Goal: Book appointment/travel/reservation

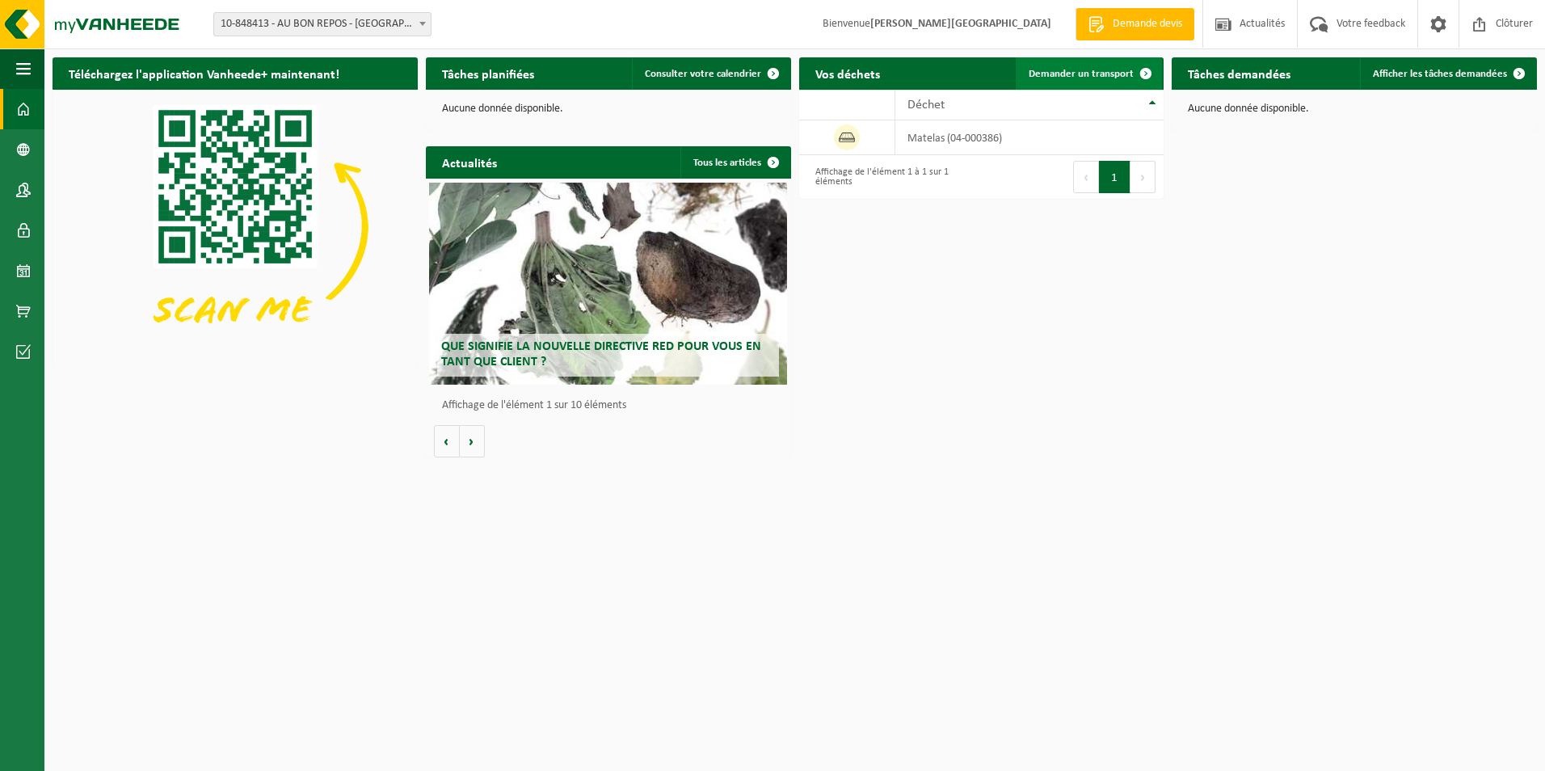
click at [1087, 78] on span "Demander un transport" at bounding box center [1081, 74] width 105 height 11
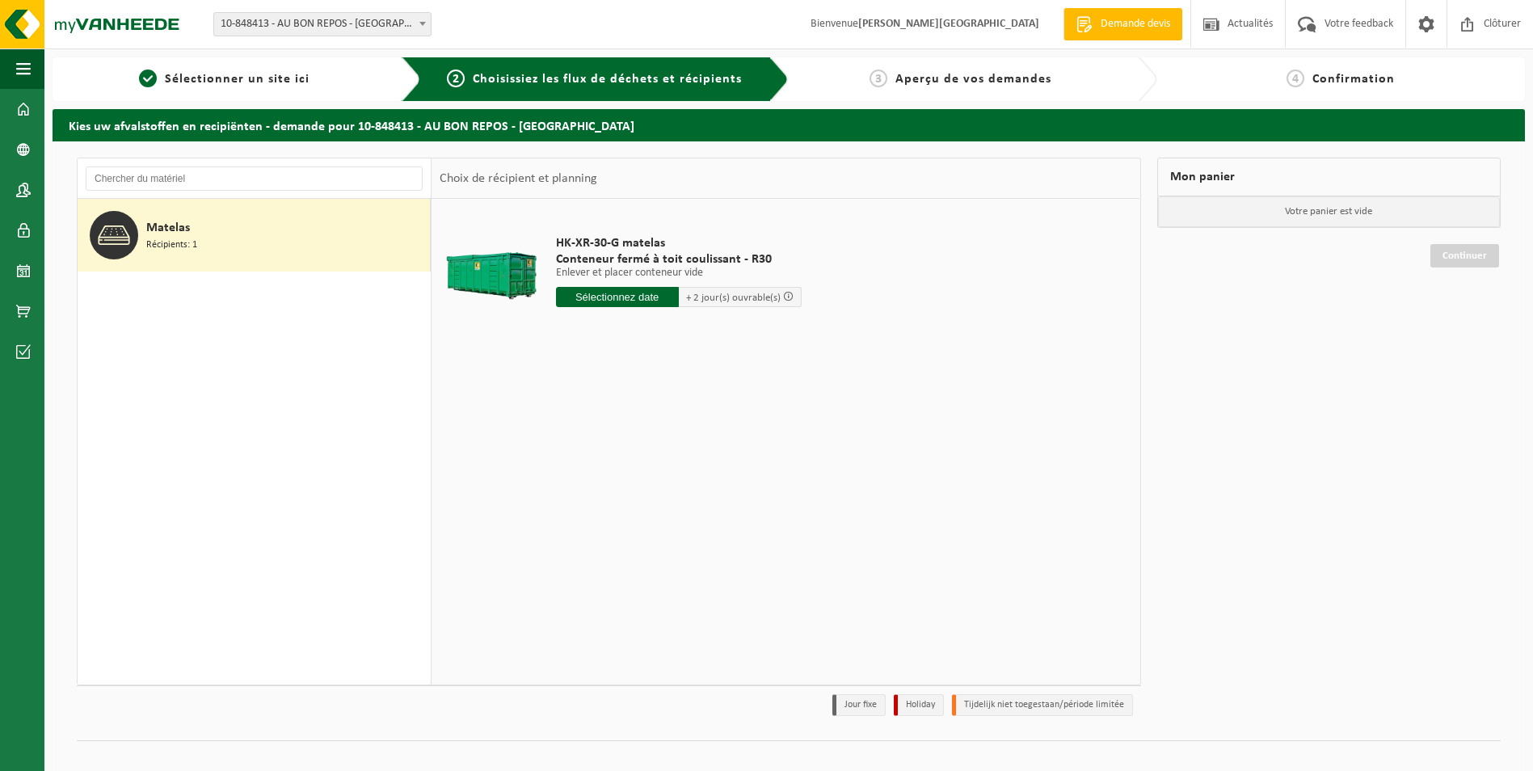
click at [636, 301] on input "text" at bounding box center [617, 297] width 123 height 20
click at [655, 439] on div "18" at bounding box center [656, 440] width 28 height 26
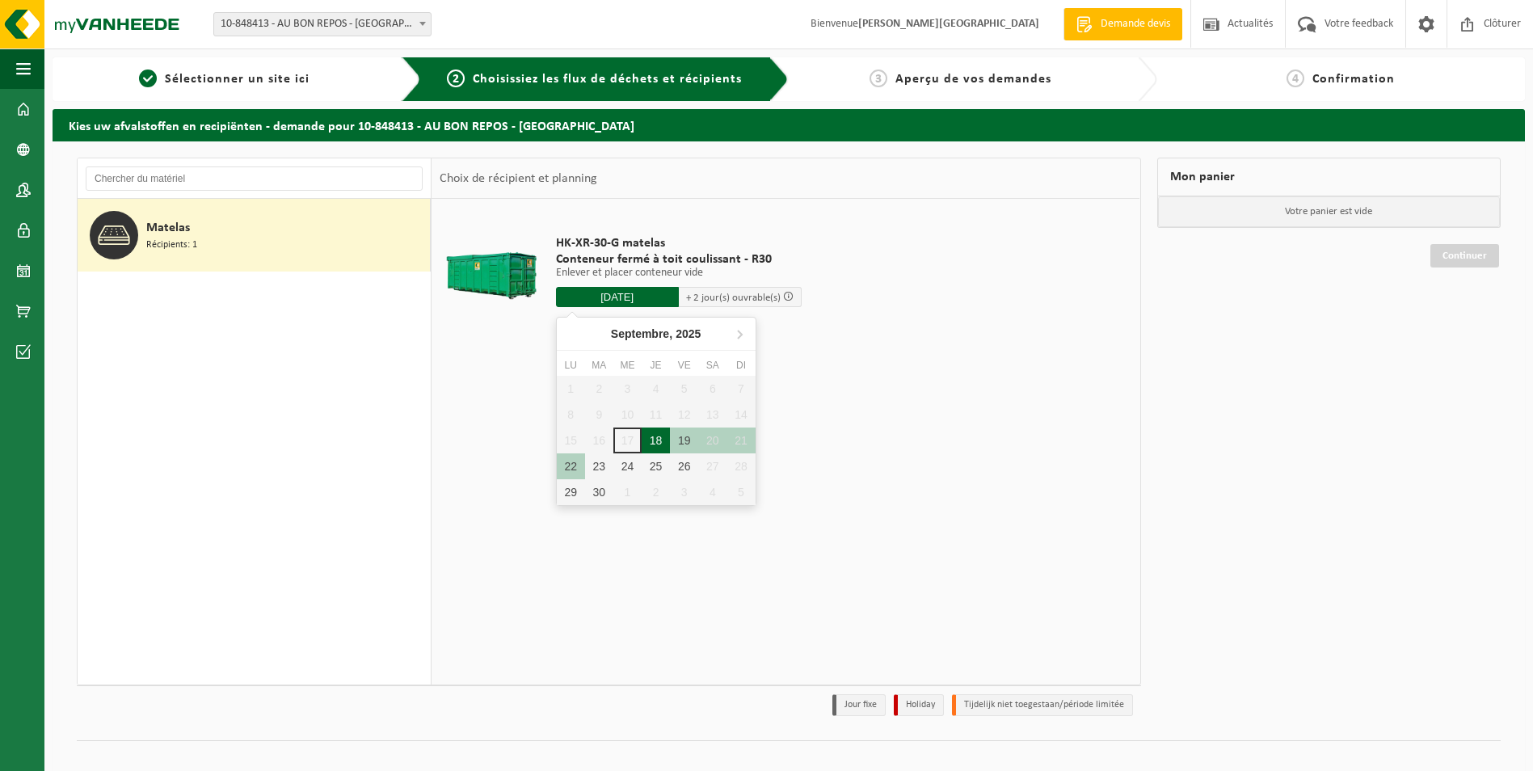
type input "à partir de 2025-09-18"
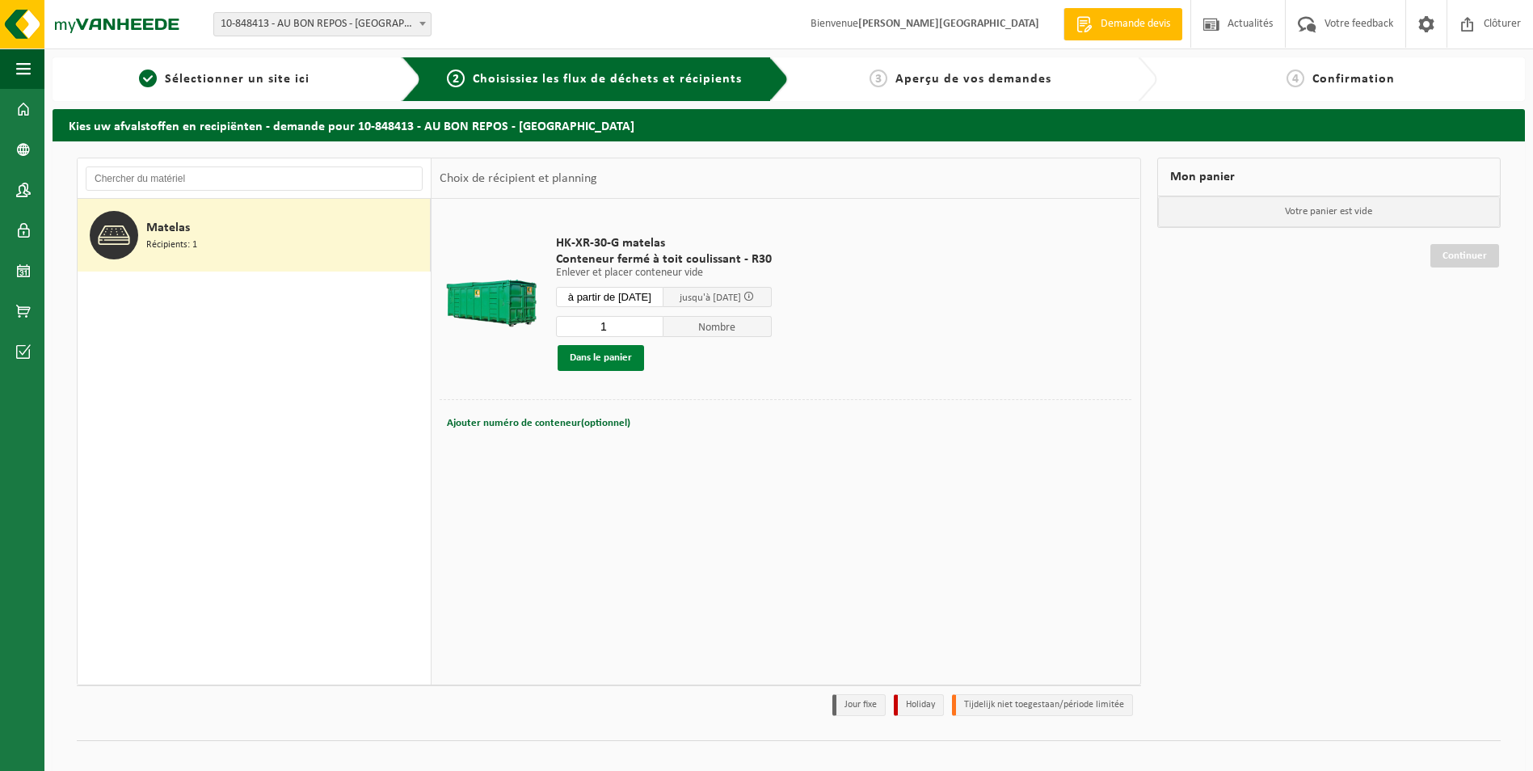
click at [598, 362] on button "Dans le panier" at bounding box center [601, 358] width 86 height 26
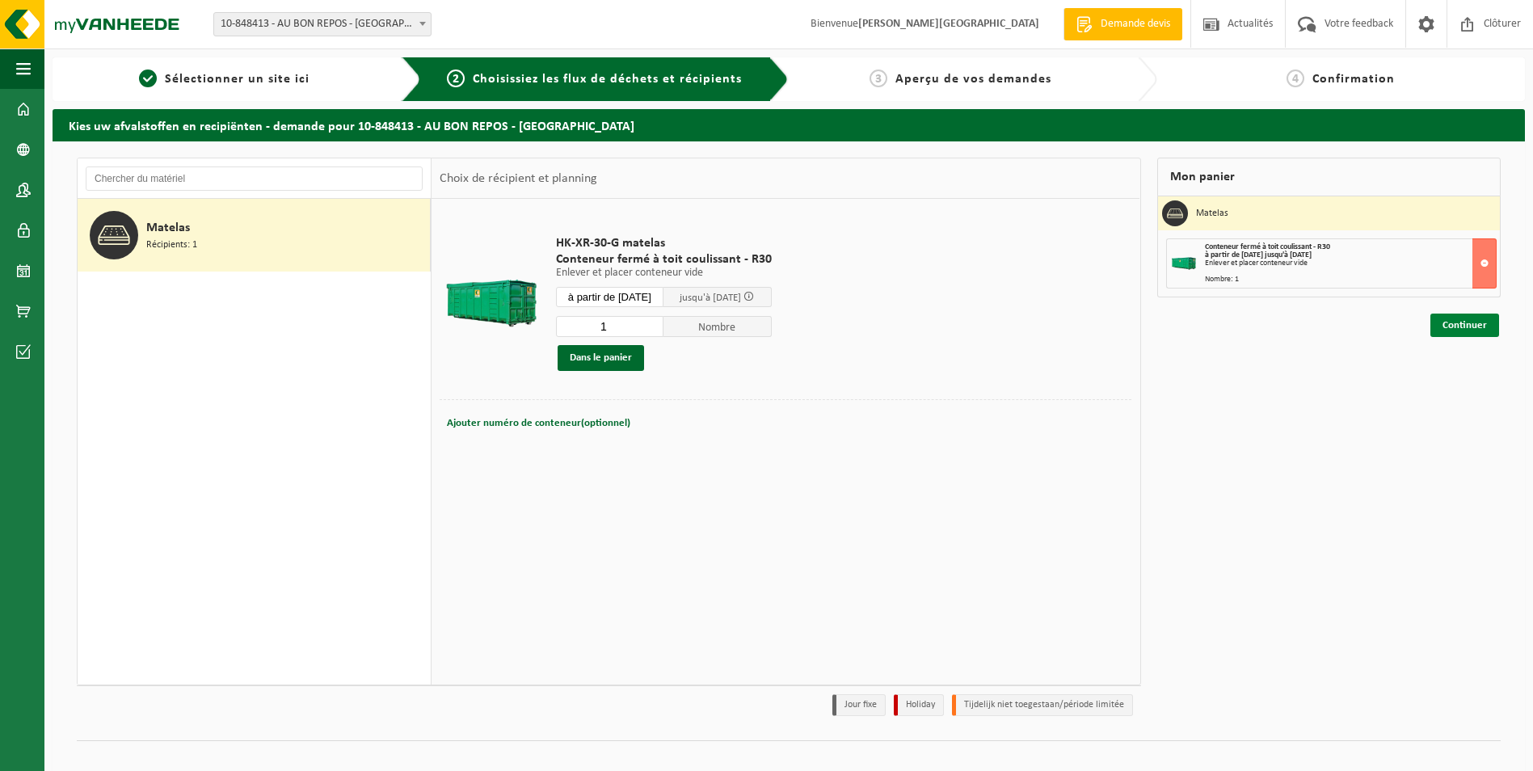
click at [1438, 326] on link "Continuer" at bounding box center [1464, 325] width 69 height 23
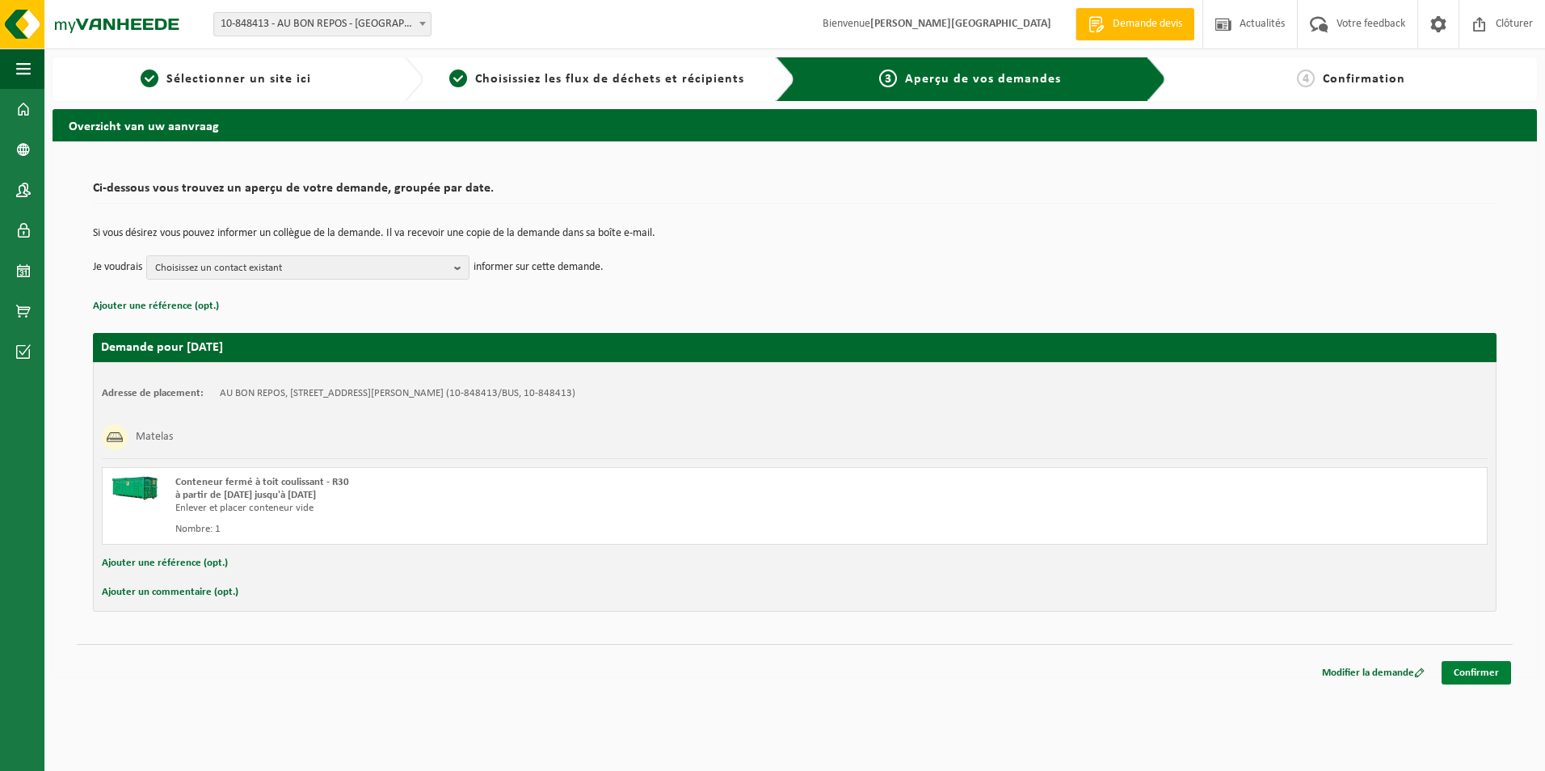
click at [1472, 667] on link "Confirmer" at bounding box center [1476, 672] width 69 height 23
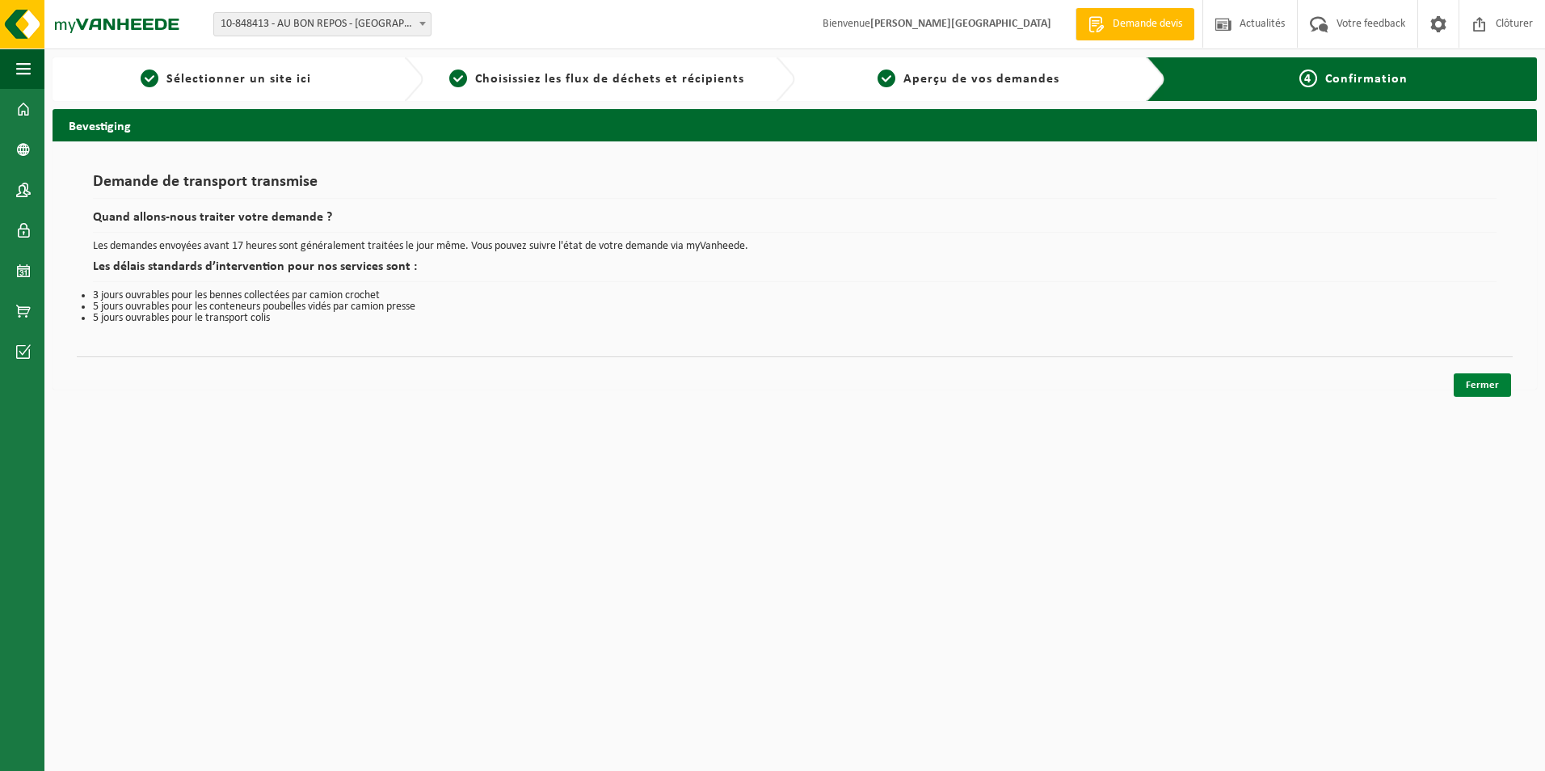
click at [1480, 390] on link "Fermer" at bounding box center [1482, 384] width 57 height 23
